Goal: Information Seeking & Learning: Learn about a topic

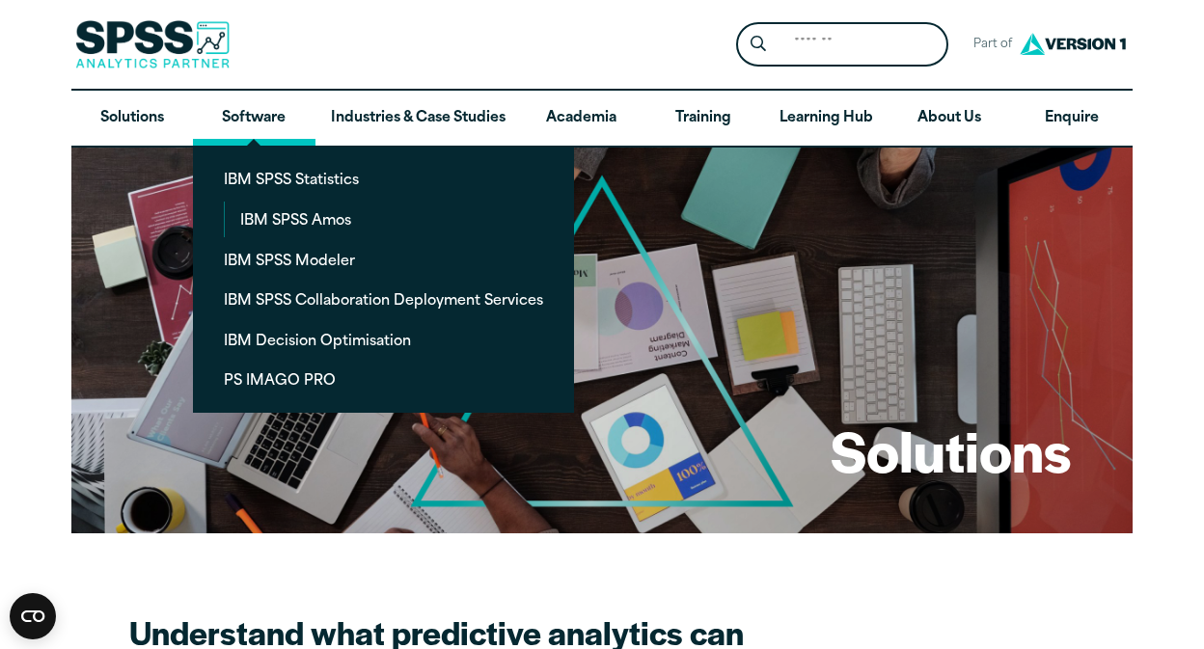
click at [266, 115] on link "Software" at bounding box center [254, 119] width 122 height 56
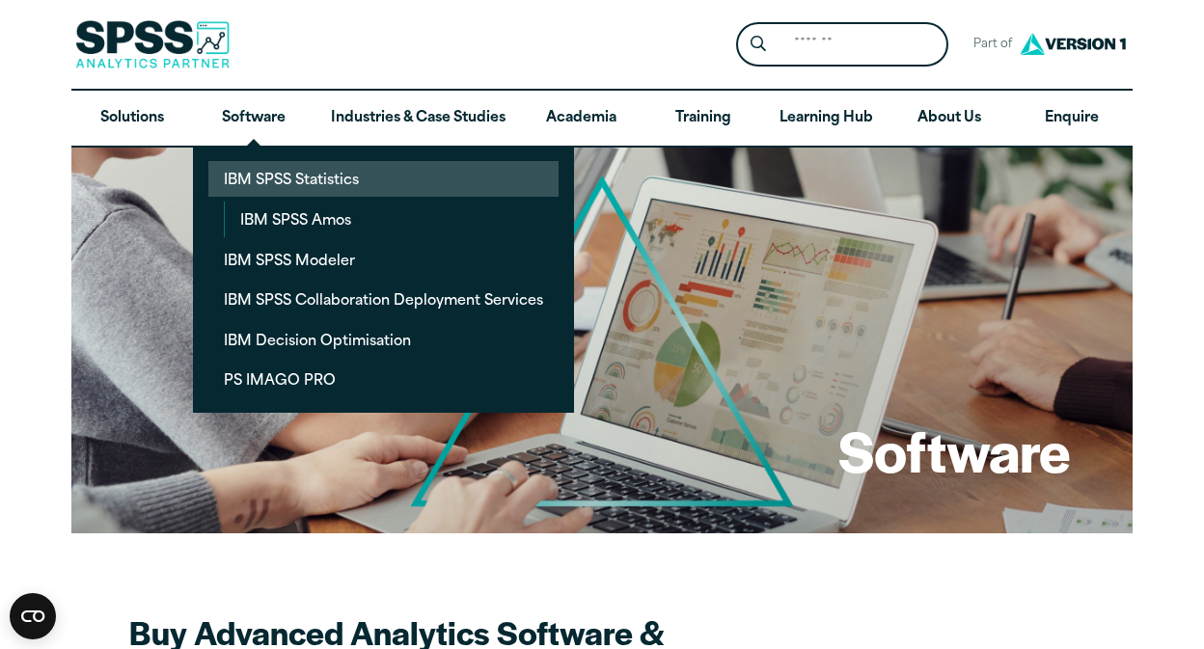
click at [250, 173] on link "IBM SPSS Statistics" at bounding box center [383, 179] width 350 height 36
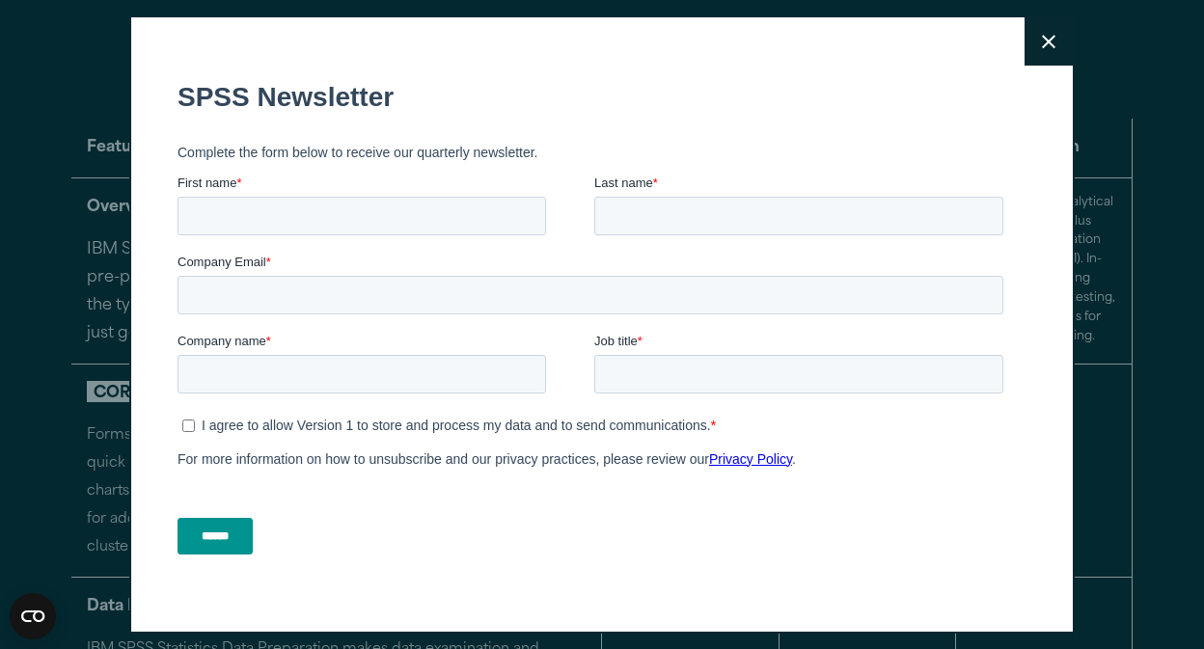
scroll to position [2228, 0]
click at [1056, 35] on button "Close" at bounding box center [1049, 41] width 48 height 48
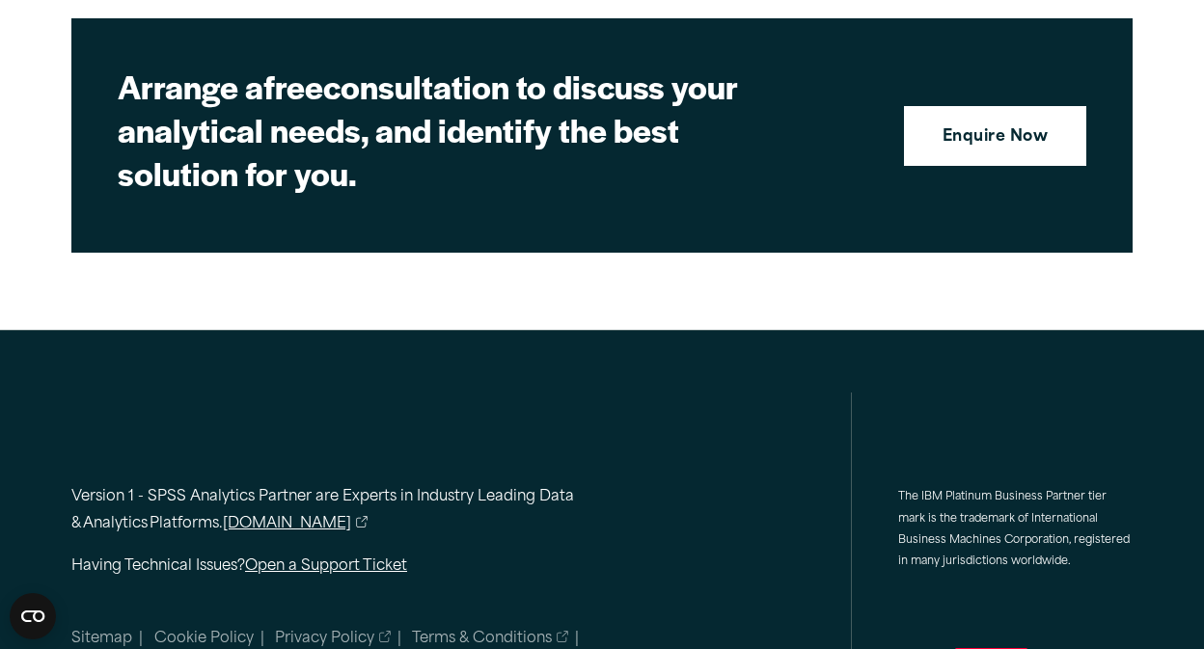
scroll to position [8950, 0]
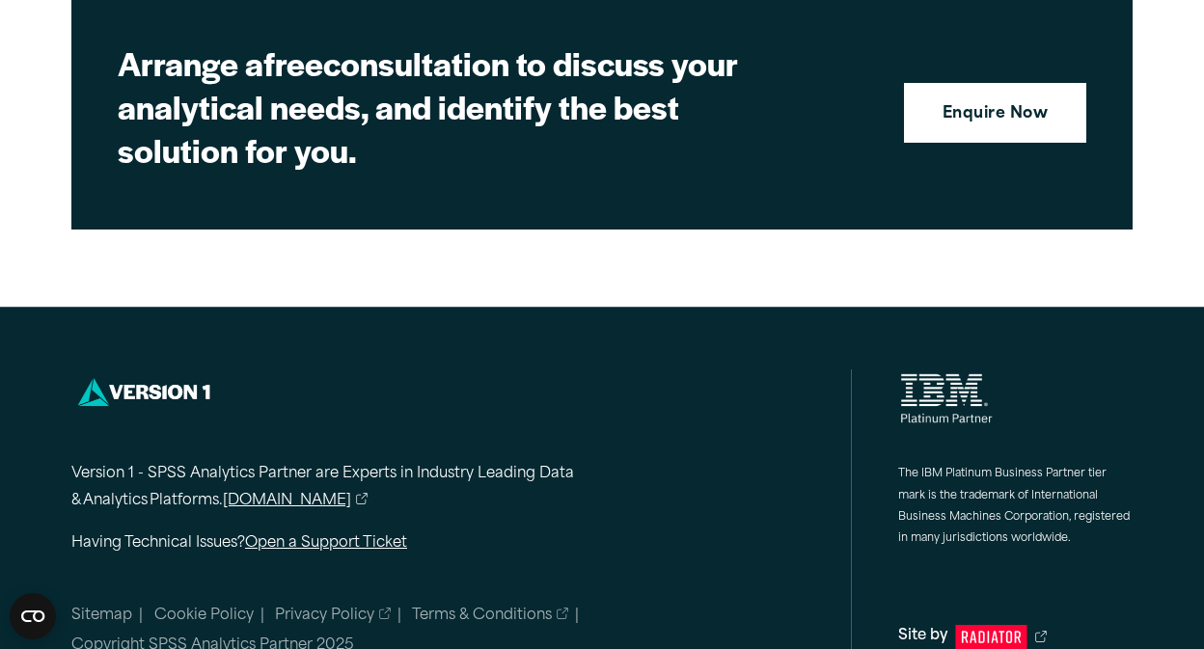
click at [299, 488] on link "[DOMAIN_NAME]" at bounding box center [295, 502] width 145 height 28
